Goal: Task Accomplishment & Management: Manage account settings

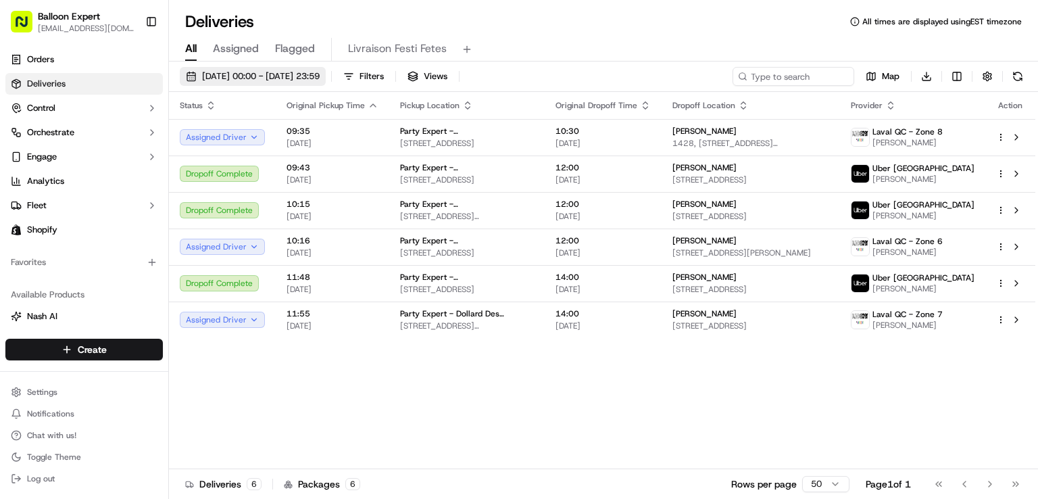
click at [320, 79] on span "[DATE] 00:00 - [DATE] 23:59" at bounding box center [261, 76] width 118 height 12
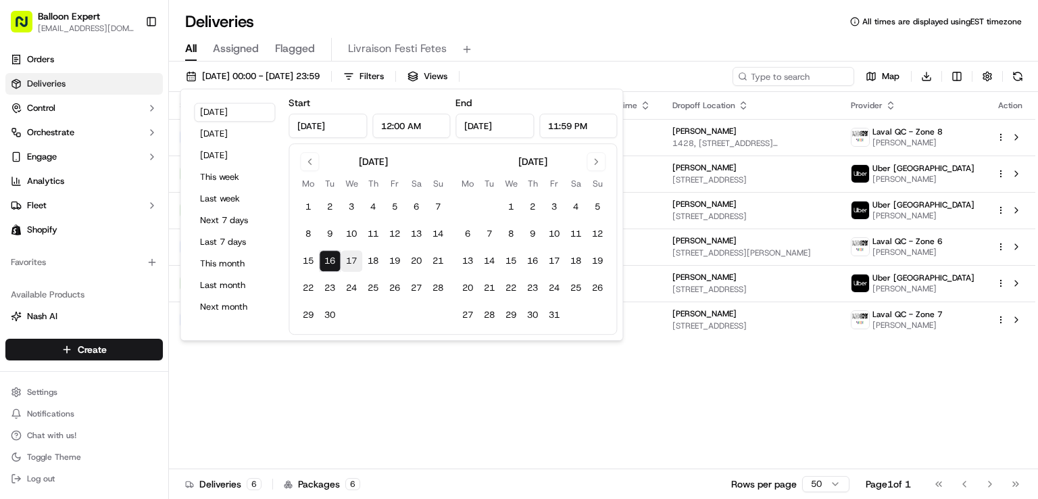
click at [346, 257] on button "17" at bounding box center [351, 261] width 22 height 22
type input "[DATE]"
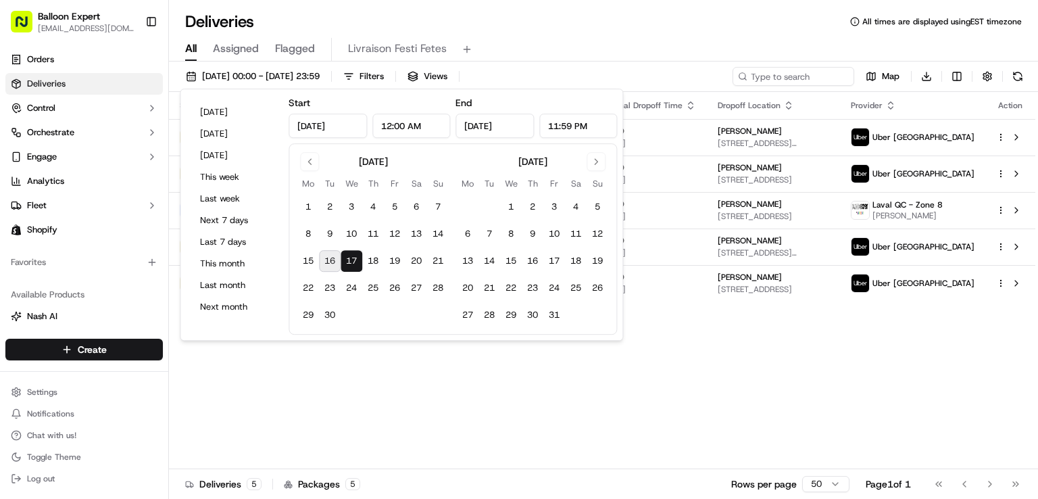
click at [633, 359] on div "Status Original Pickup Time Pickup Location Original Dropoff Time Dropoff Locat…" at bounding box center [602, 280] width 866 height 377
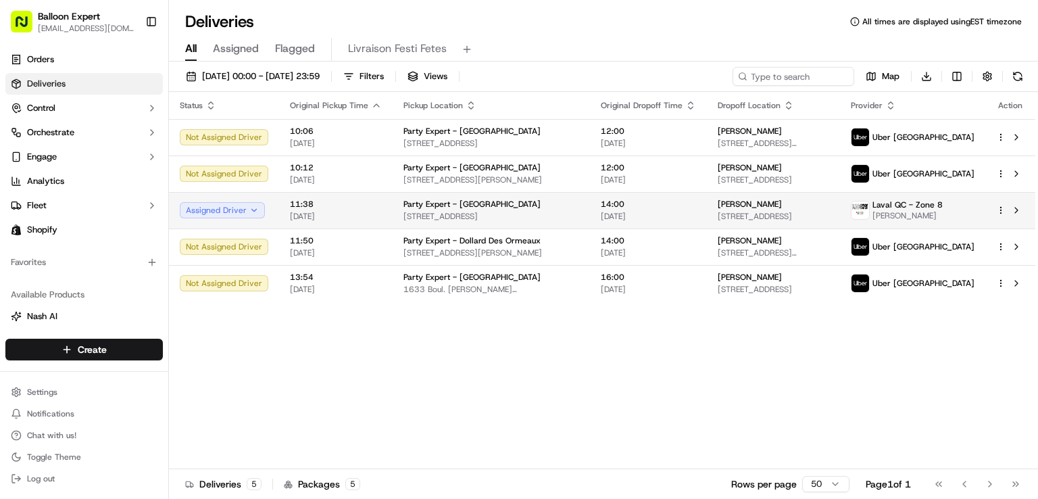
click at [913, 211] on span "[PERSON_NAME]" at bounding box center [907, 215] width 70 height 11
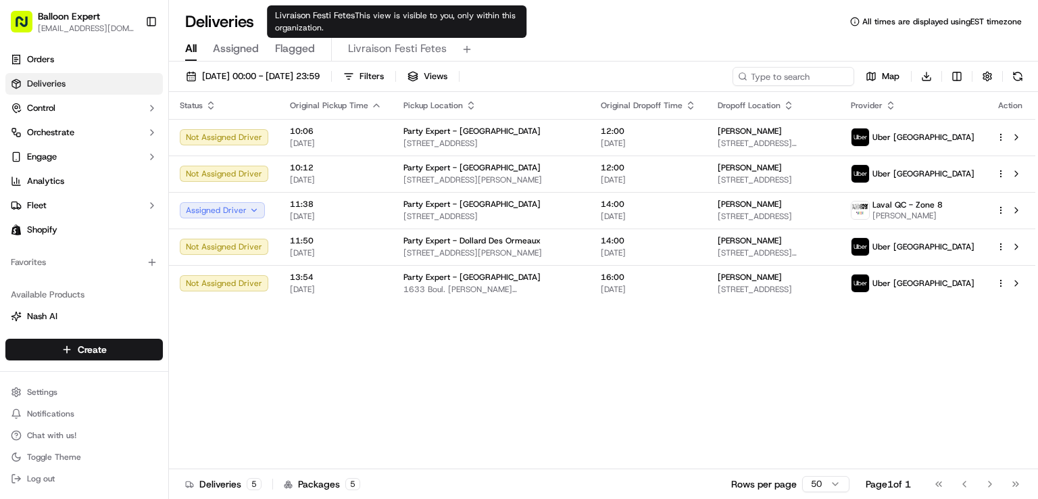
click at [386, 44] on span "Livraison Festi Fetes" at bounding box center [397, 49] width 99 height 16
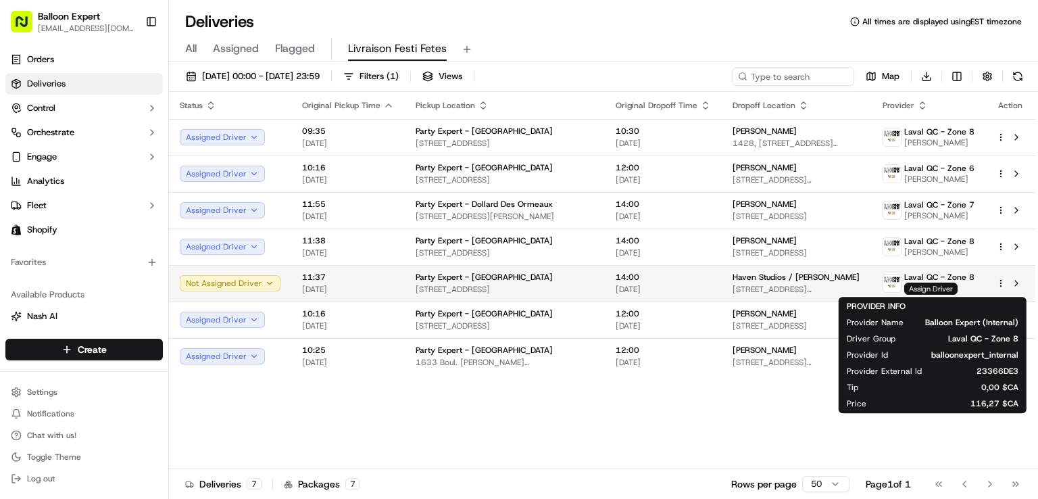
click at [926, 284] on span "Assign Driver" at bounding box center [930, 288] width 53 height 12
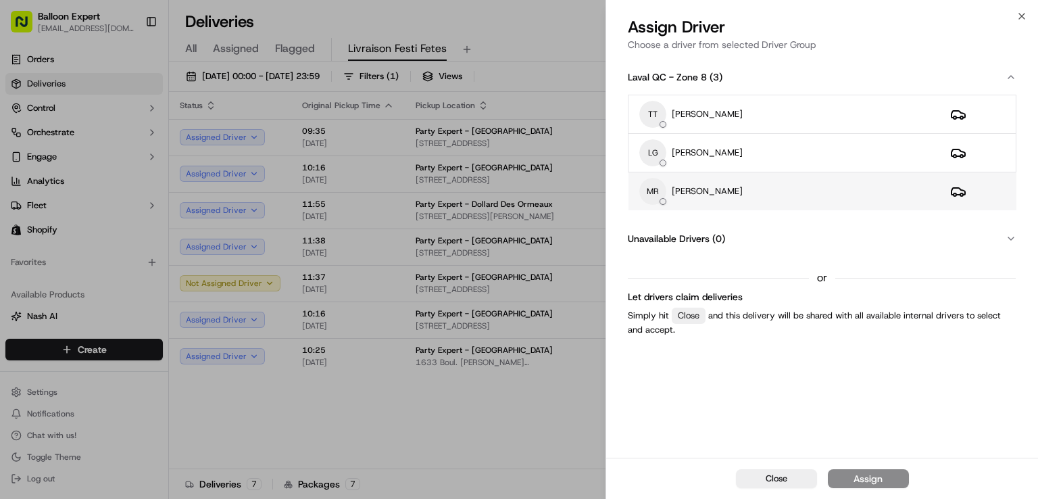
click at [701, 180] on div "[PERSON_NAME]" at bounding box center [783, 191] width 289 height 27
click at [877, 476] on div "Assign" at bounding box center [867, 479] width 29 height 14
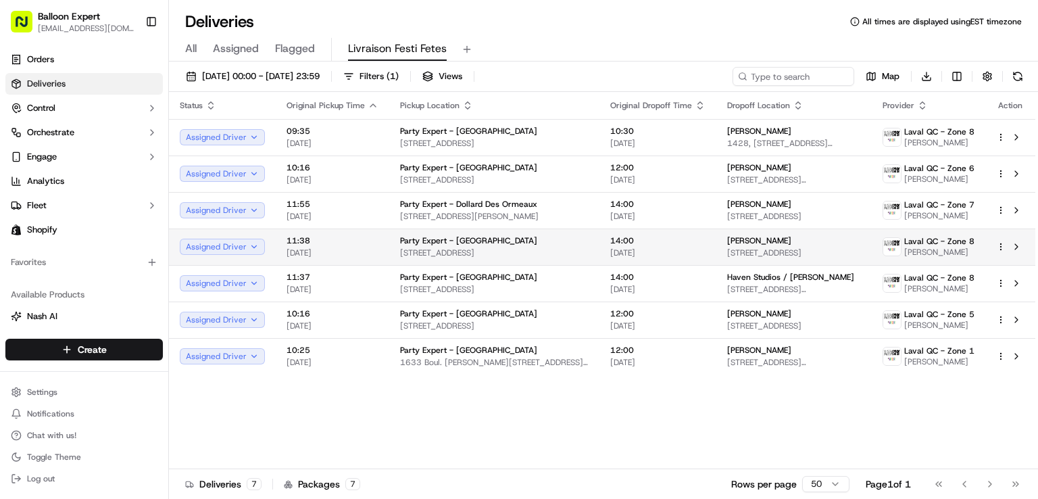
click at [671, 236] on td "14:00 [DATE]" at bounding box center [657, 246] width 117 height 36
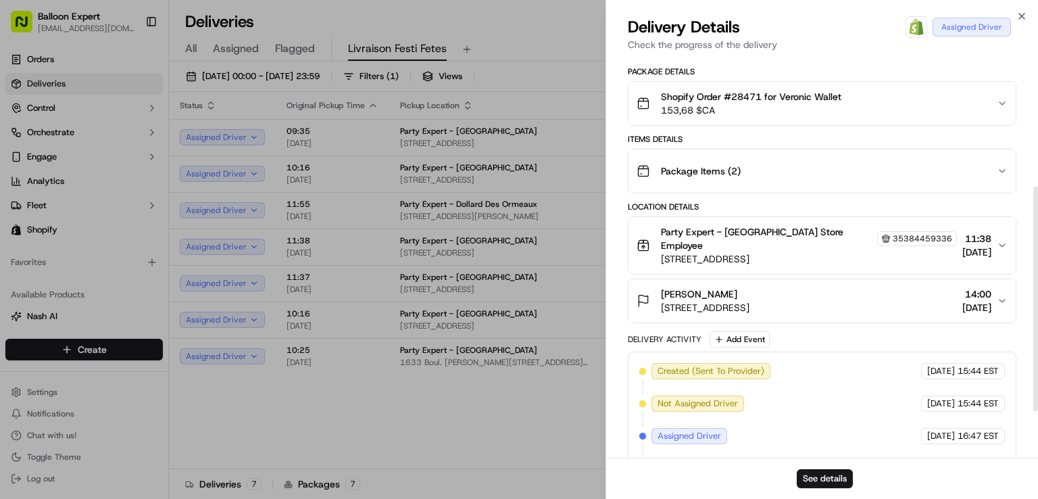
scroll to position [270, 0]
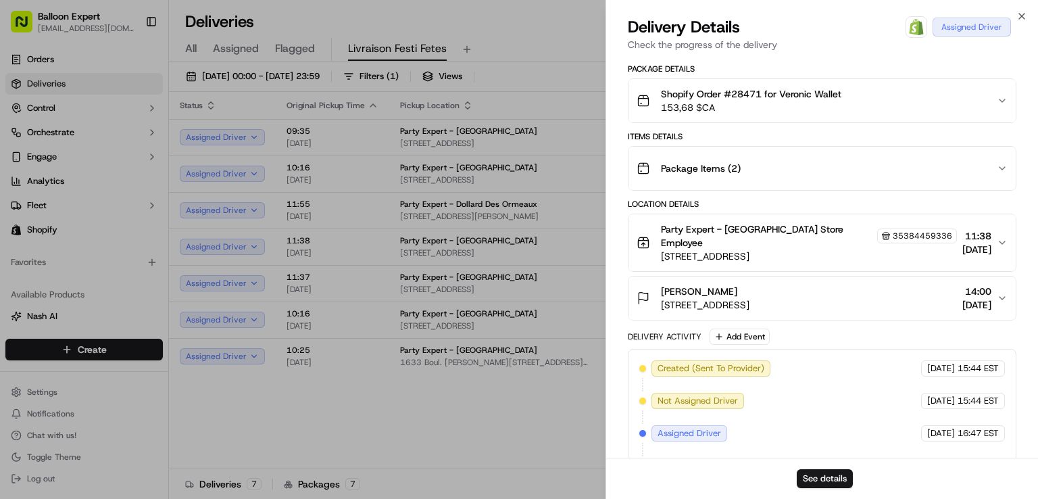
click at [998, 303] on icon "button" at bounding box center [1001, 298] width 11 height 11
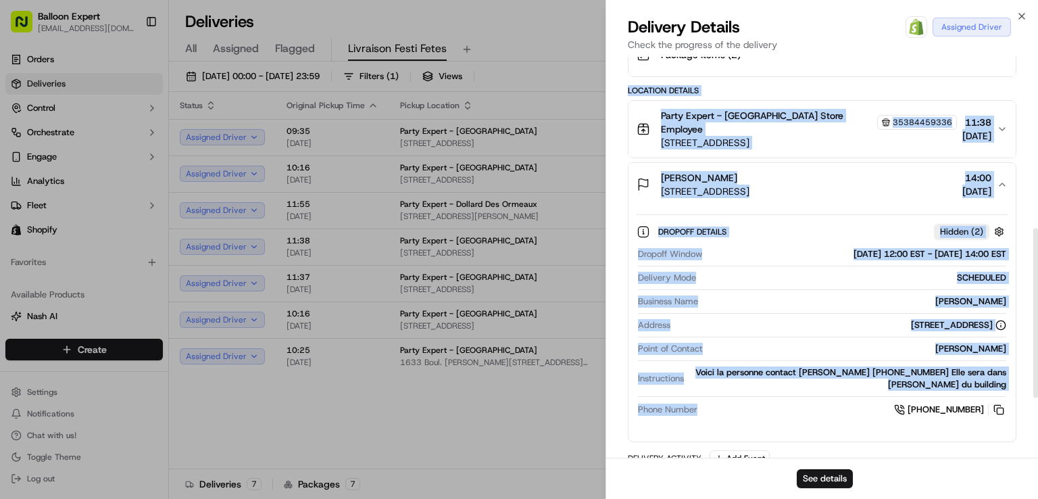
scroll to position [405, 0]
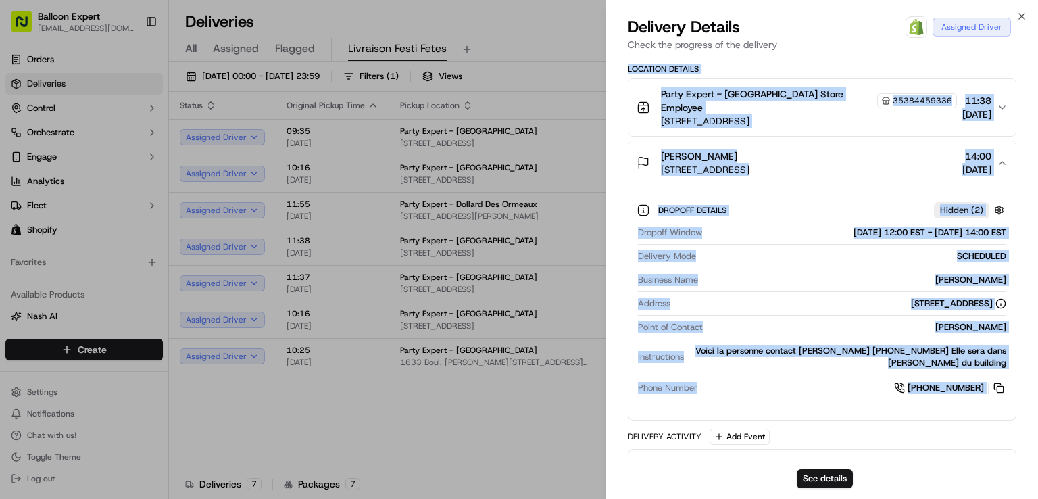
drag, startPoint x: 628, startPoint y: 224, endPoint x: 989, endPoint y: 402, distance: 403.0
click at [989, 402] on div "Location Details Party Expert - [GEOGRAPHIC_DATA] Store Employee 35384459336 [S…" at bounding box center [822, 242] width 388 height 357
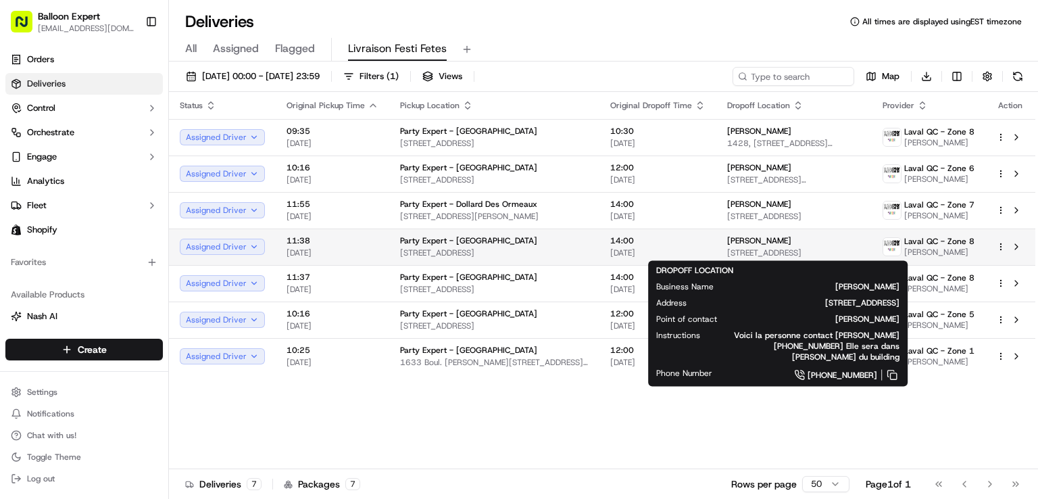
click at [727, 247] on span "[STREET_ADDRESS]" at bounding box center [794, 252] width 134 height 11
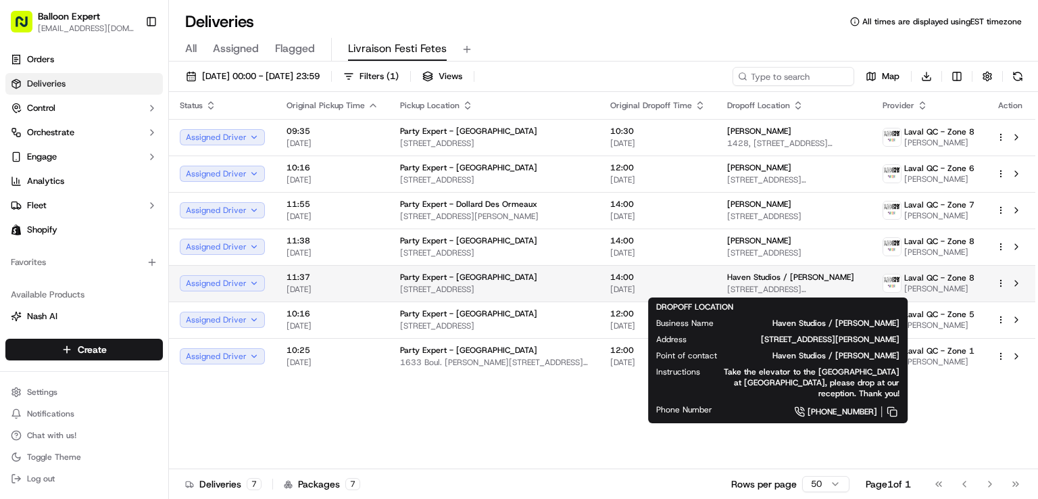
click at [743, 282] on div "Haven Studios / [PERSON_NAME] [STREET_ADDRESS][PERSON_NAME]" at bounding box center [794, 283] width 134 height 23
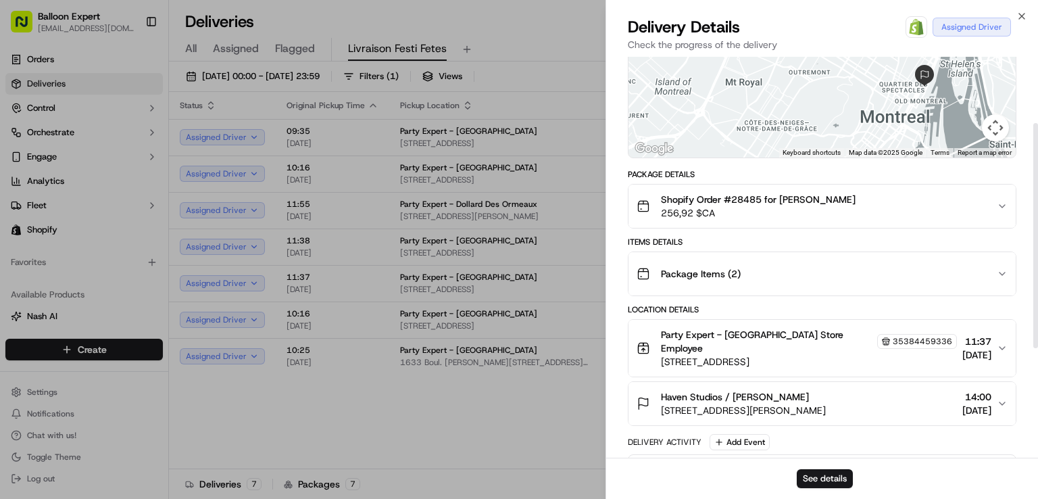
scroll to position [203, 0]
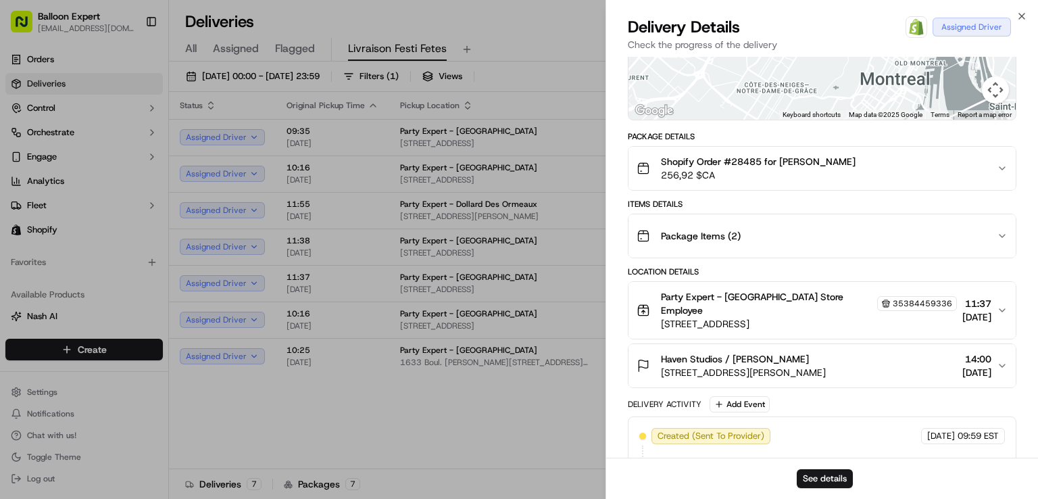
click at [1005, 371] on icon "button" at bounding box center [1001, 365] width 11 height 11
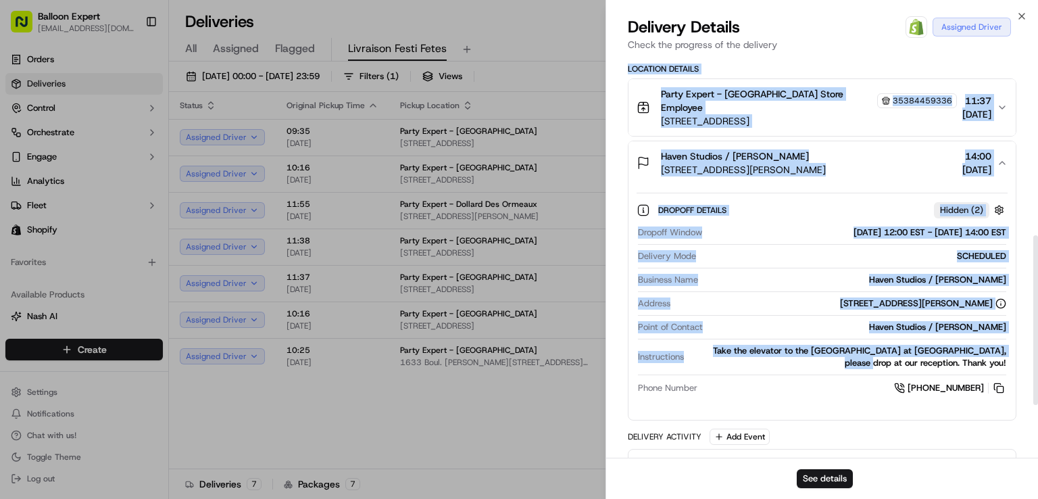
scroll to position [473, 0]
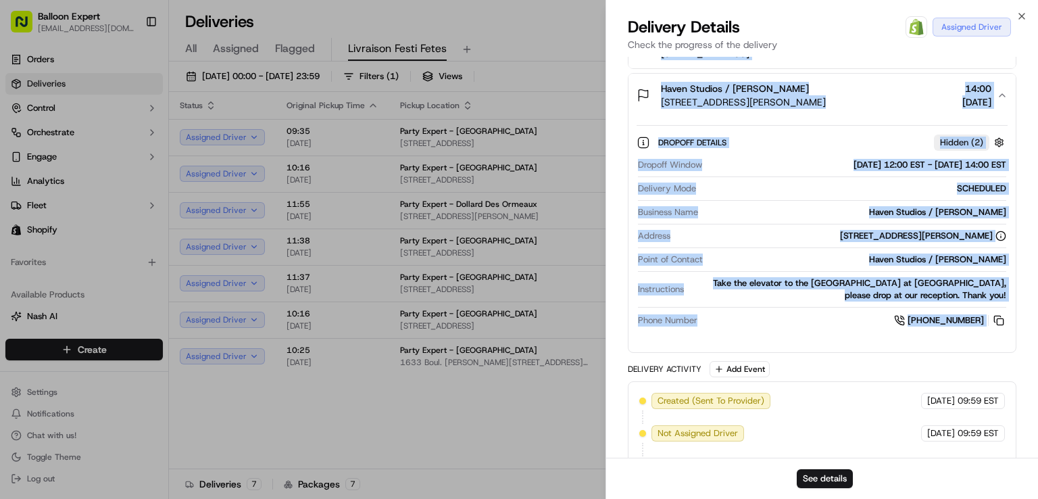
drag, startPoint x: 627, startPoint y: 289, endPoint x: 989, endPoint y: 351, distance: 367.4
click at [989, 351] on div "Location Details Party Expert - [GEOGRAPHIC_DATA] Store Employee 35384459336 [S…" at bounding box center [822, 174] width 388 height 357
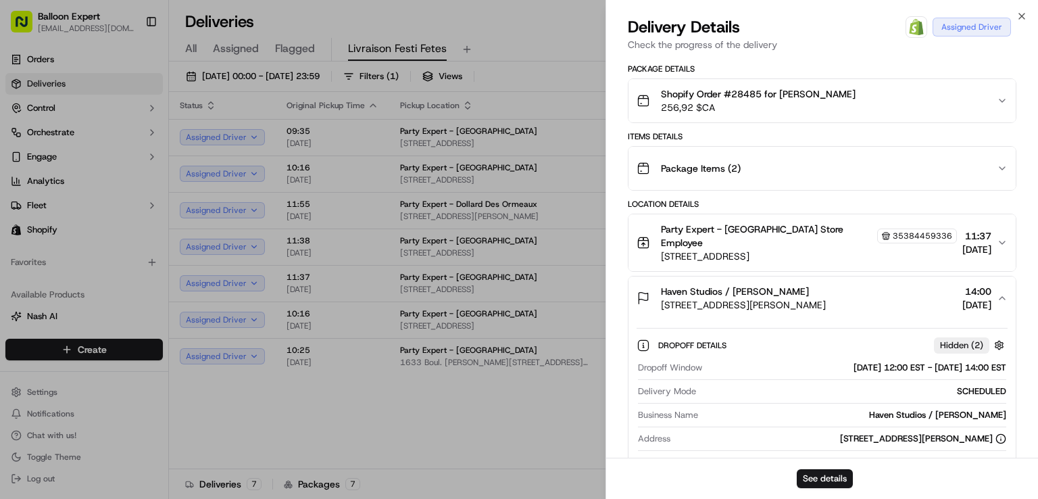
click at [654, 30] on span "Delivery Details" at bounding box center [684, 27] width 112 height 22
click at [1024, 12] on icon "button" at bounding box center [1021, 16] width 11 height 11
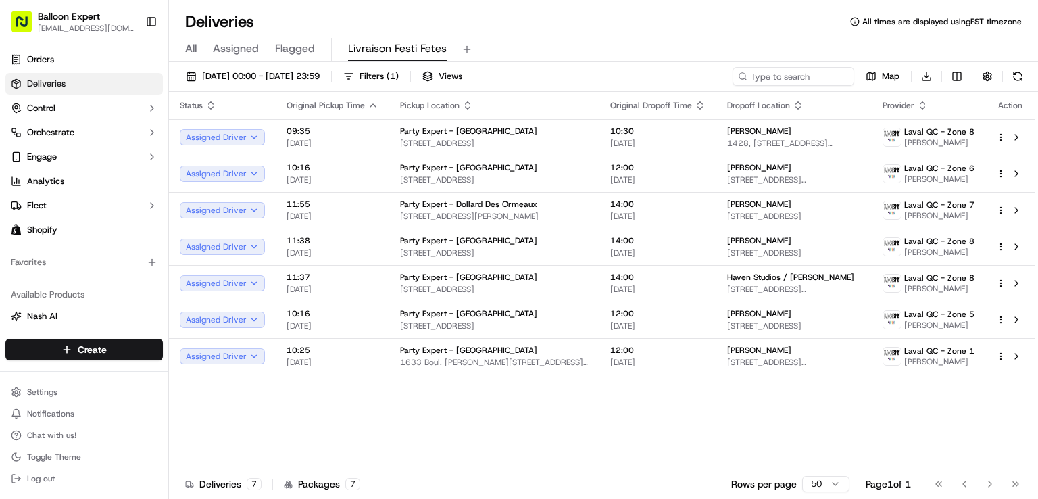
click at [644, 43] on div "All Assigned Flagged Livraison Festi Fetes" at bounding box center [603, 50] width 869 height 24
